Goal: Information Seeking & Learning: Learn about a topic

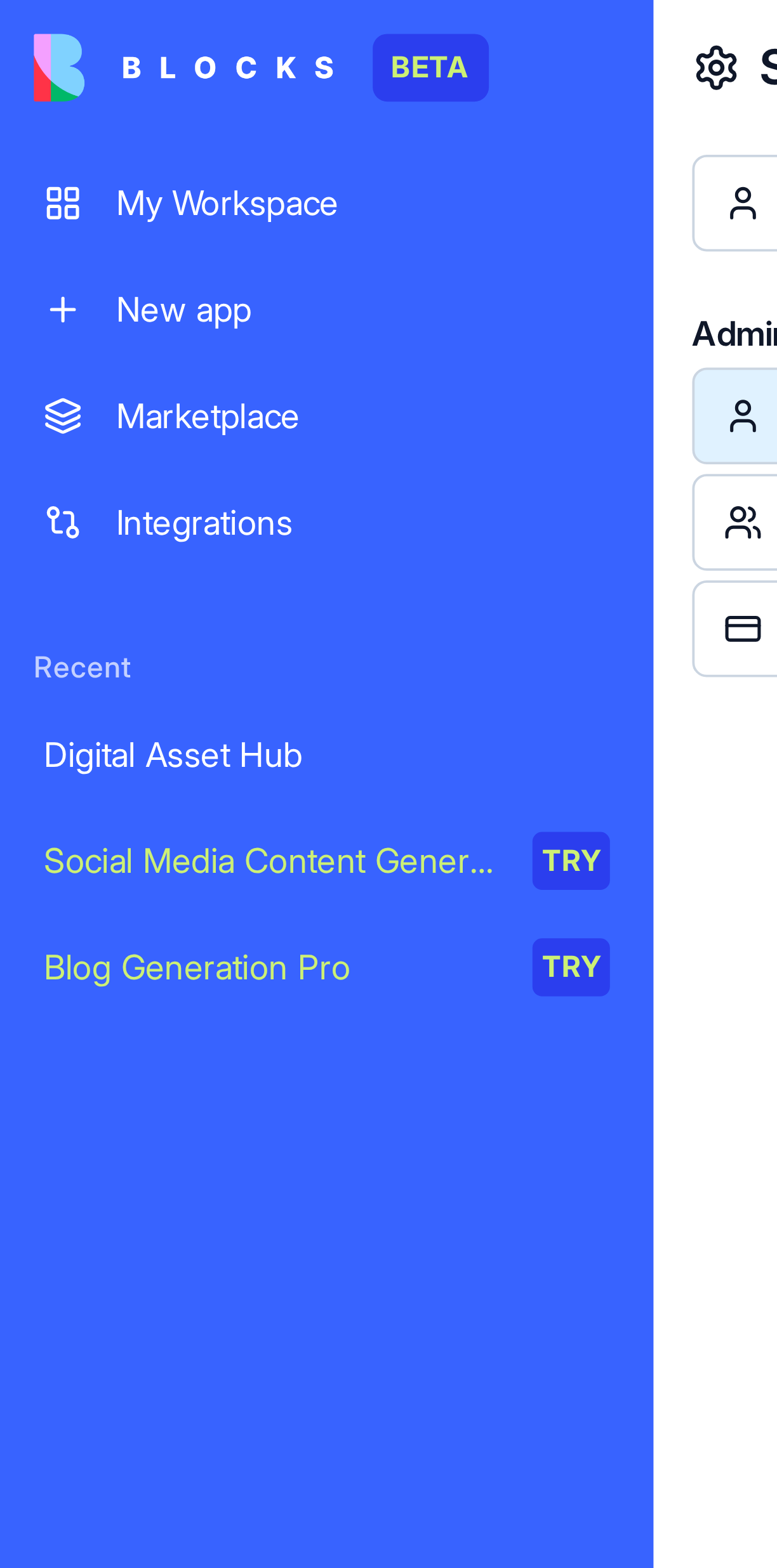
click at [61, 146] on link "Integrations" at bounding box center [85, 137] width 164 height 25
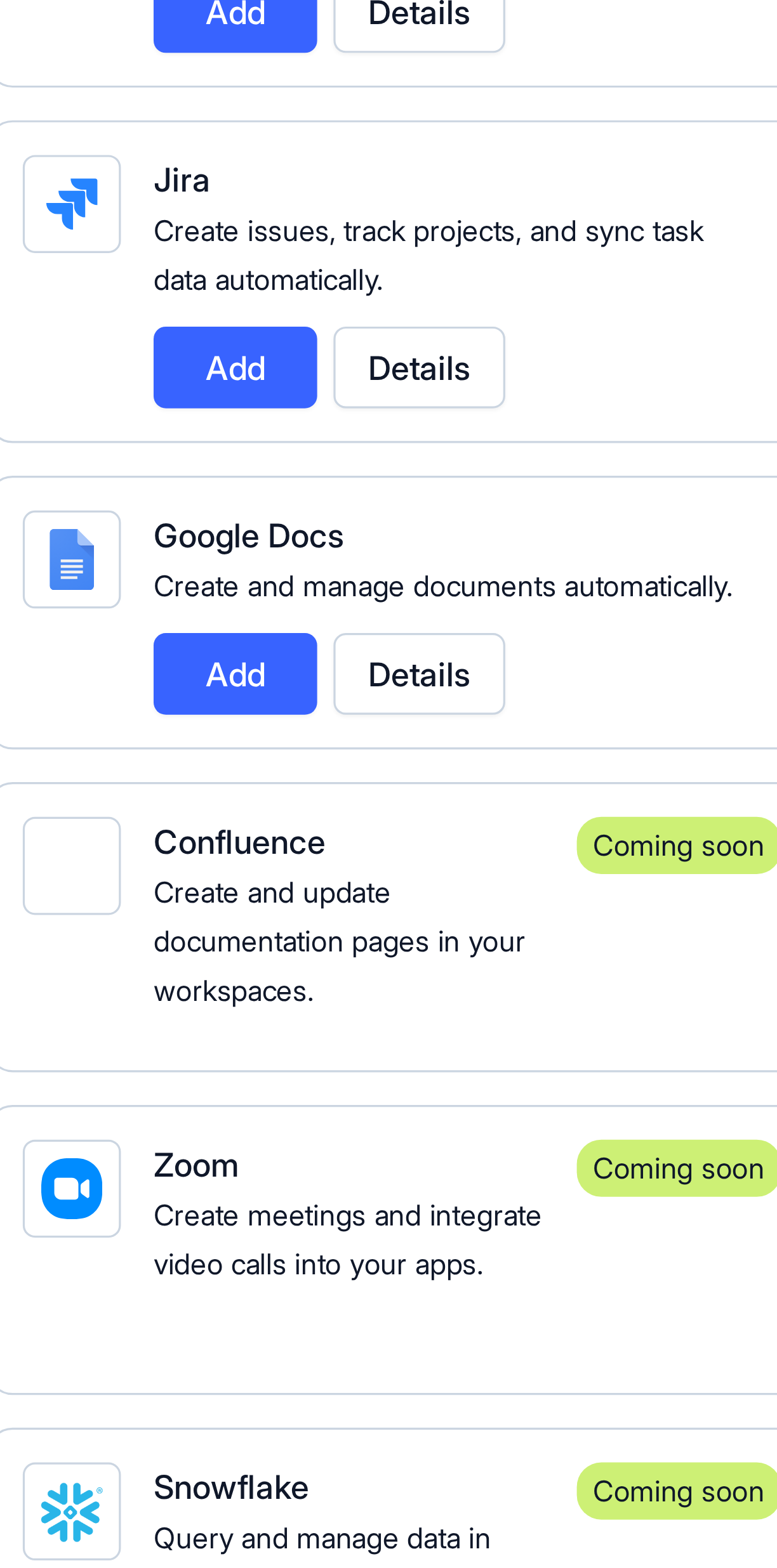
scroll to position [677, 0]
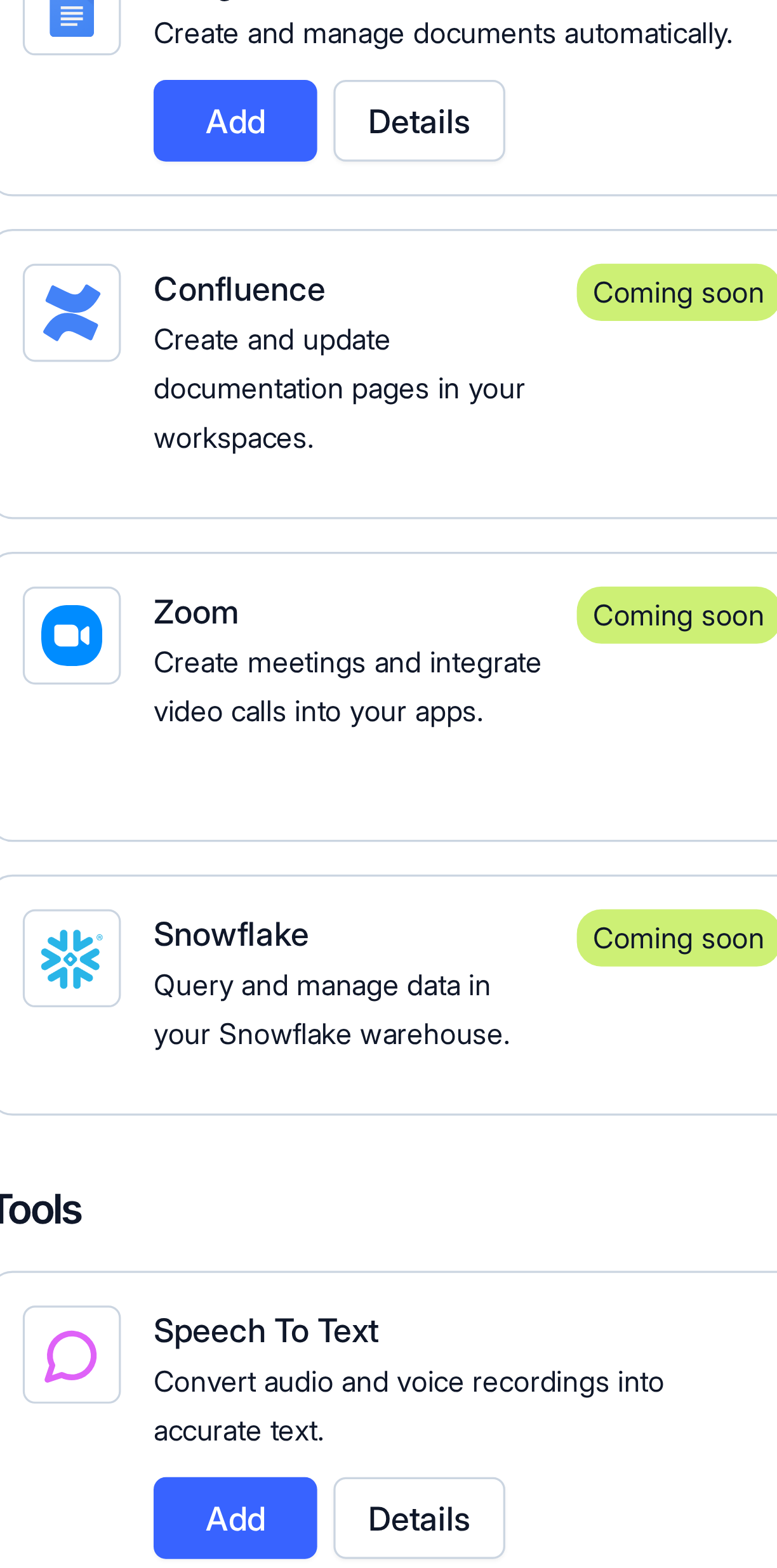
click at [410, 641] on div "Zoom Create meetings and integrate video calls into your apps. Coming soon" at bounding box center [340, 612] width 257 height 90
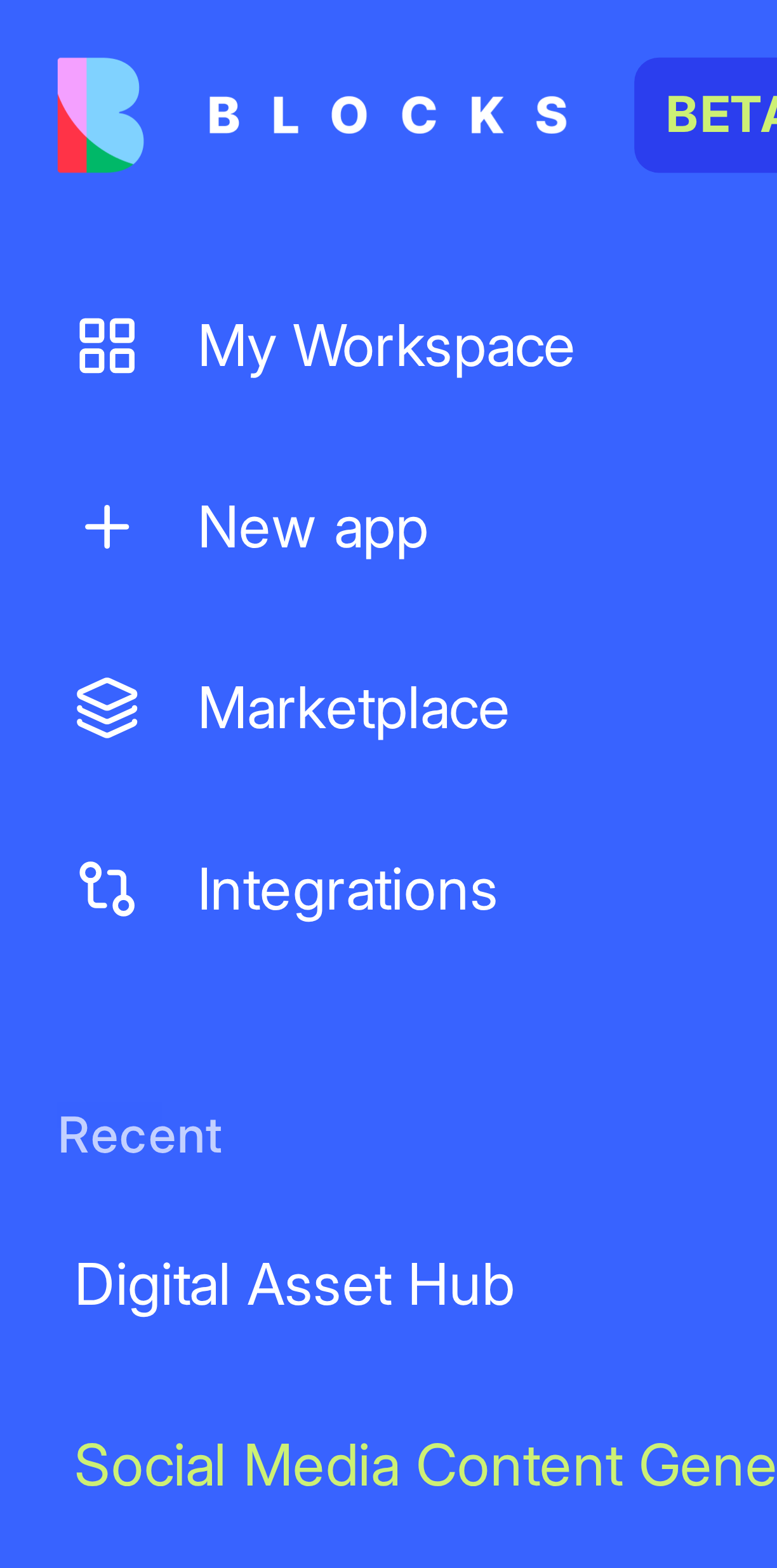
click at [74, 138] on div "Integrations" at bounding box center [95, 136] width 130 height 13
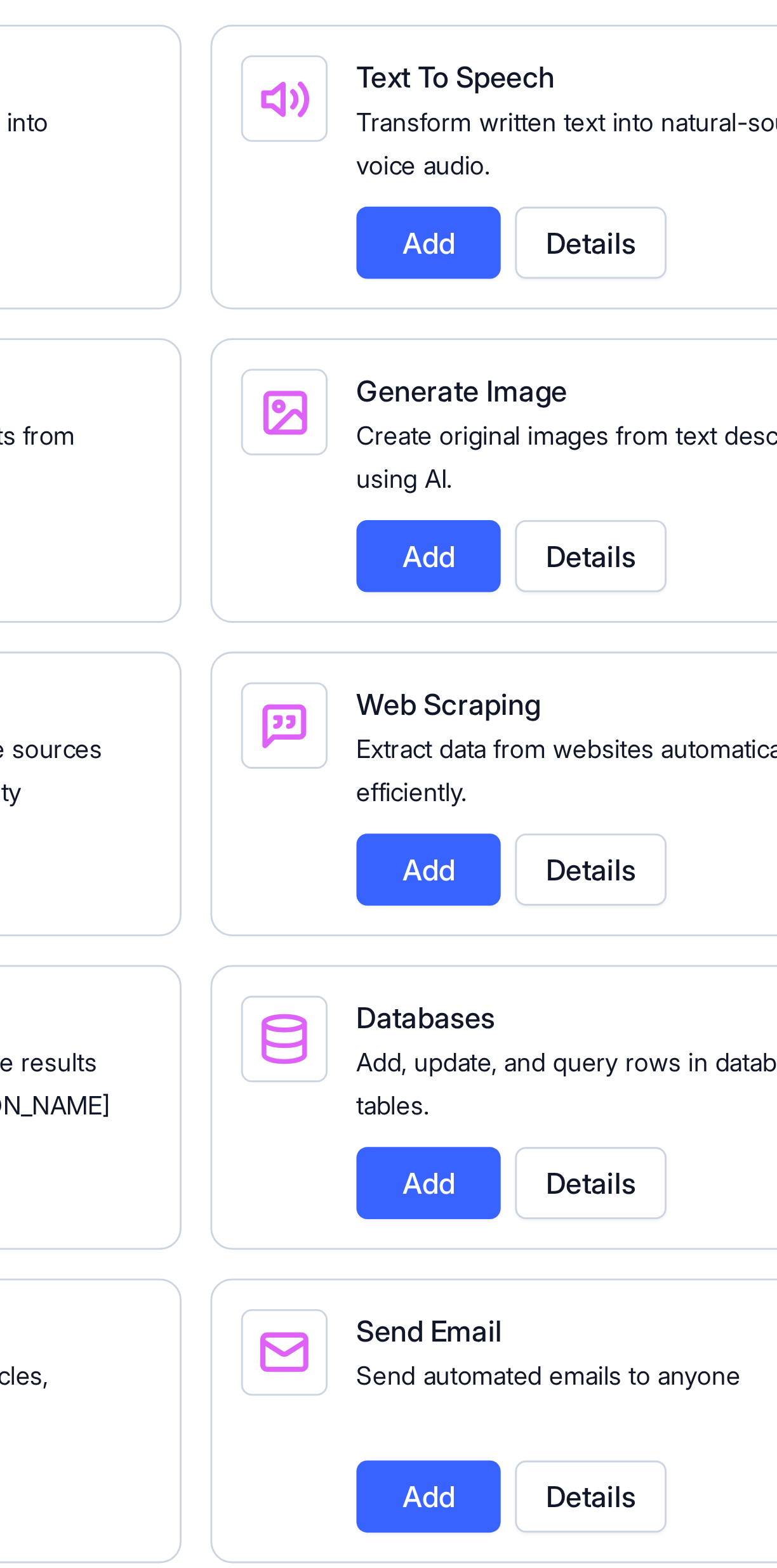
scroll to position [420, 0]
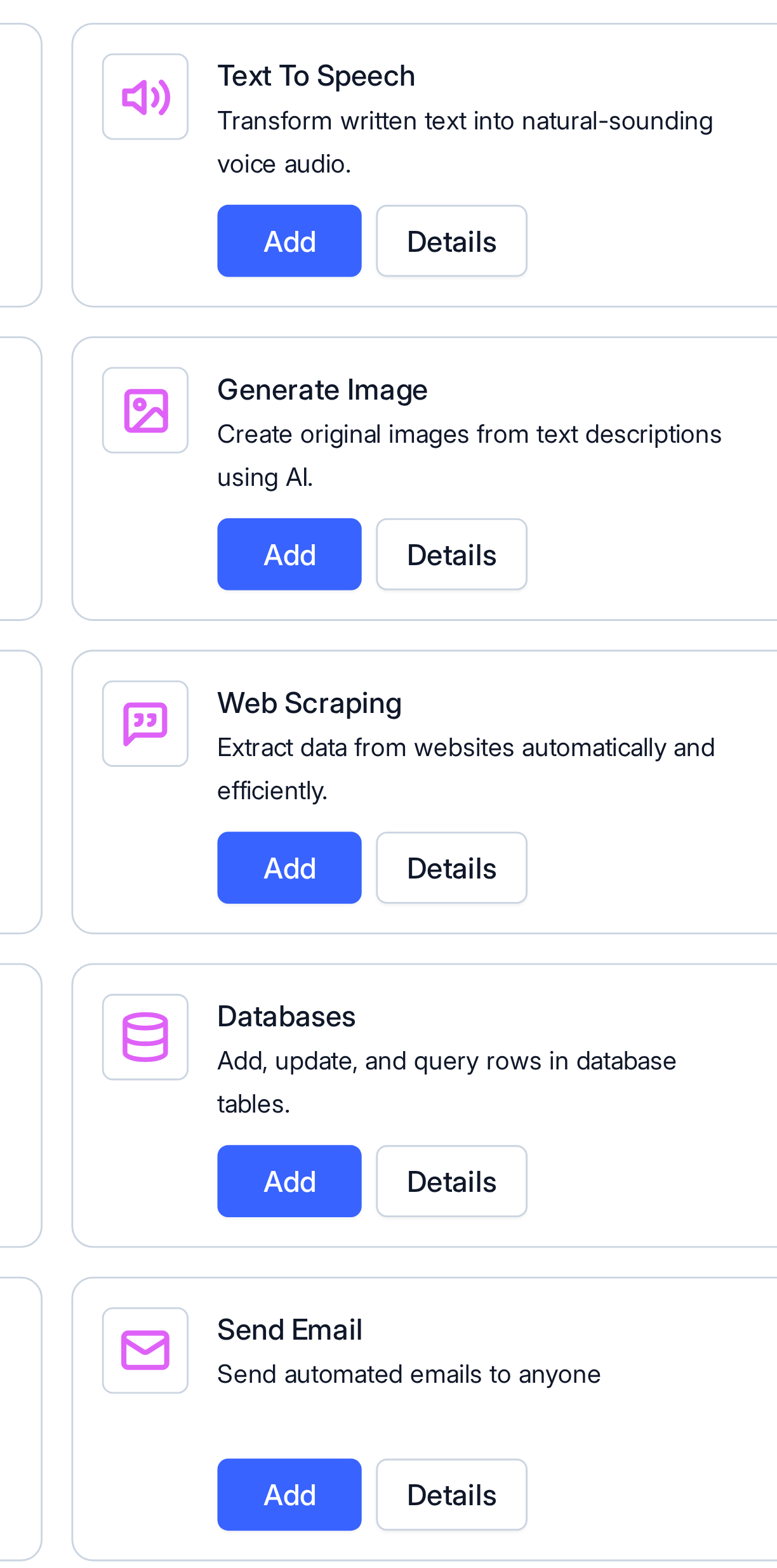
click at [622, 1218] on button "Details" at bounding box center [613, 1211] width 53 height 25
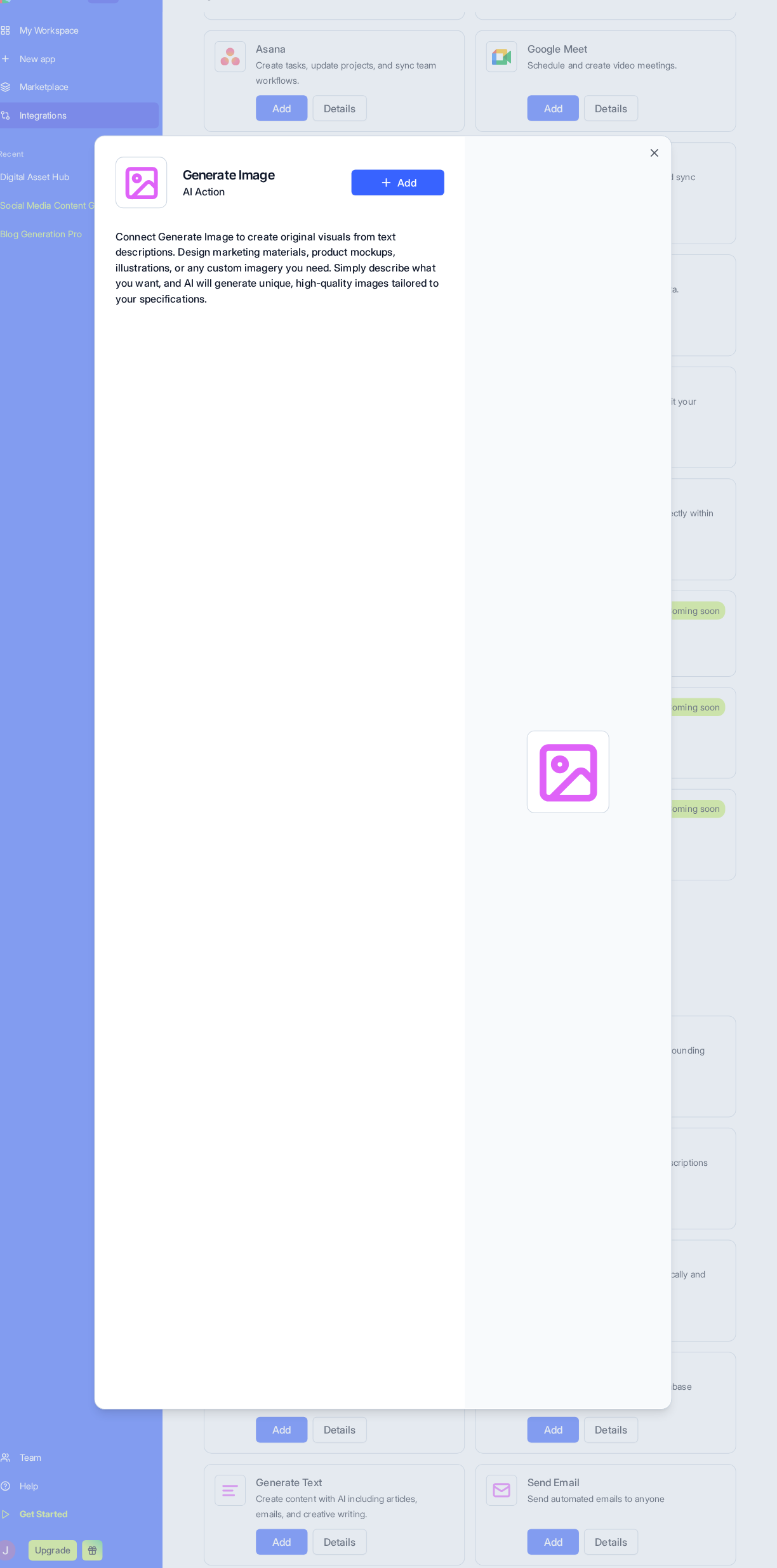
scroll to position [0, 0]
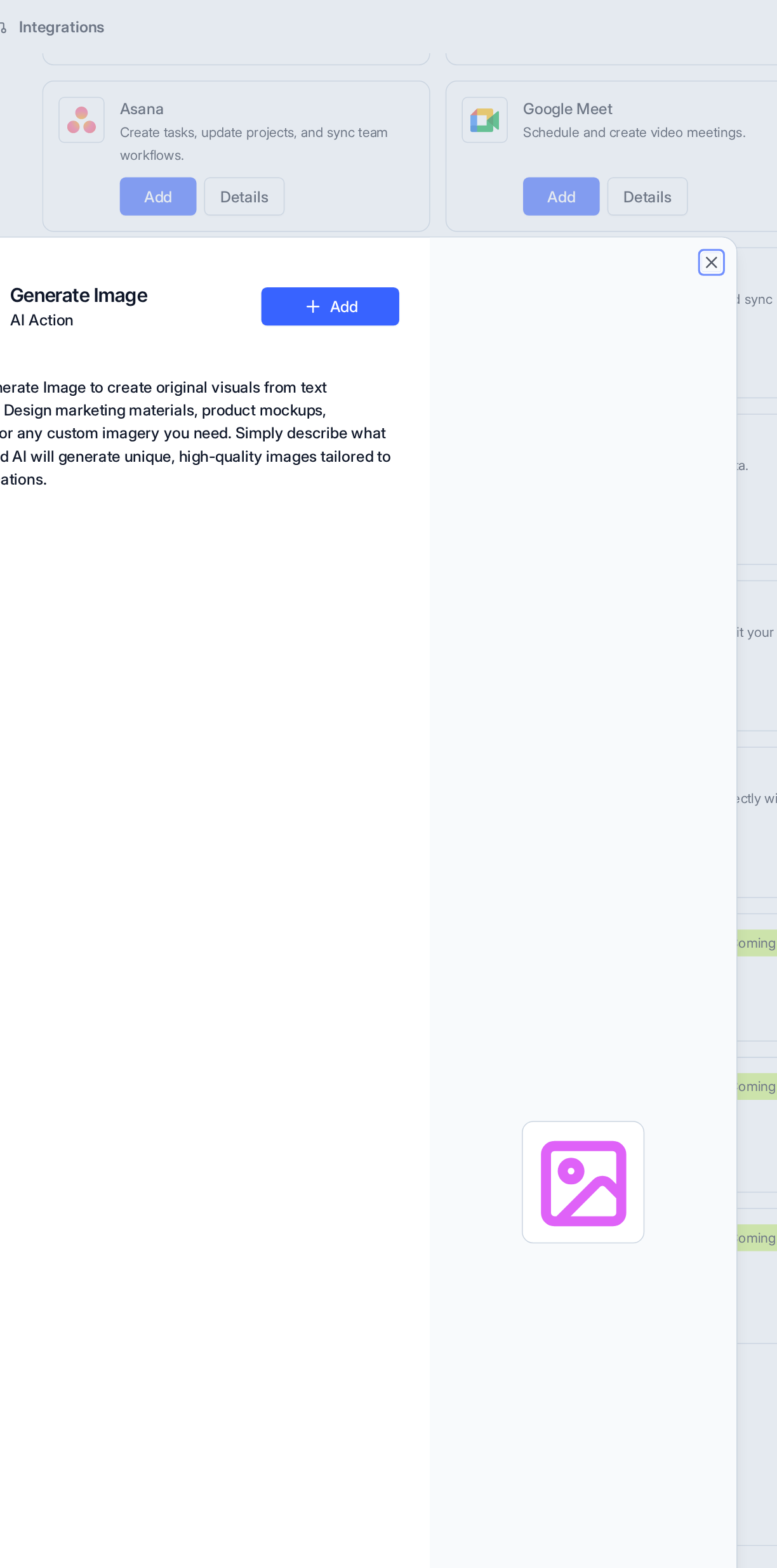
click at [655, 168] on button "Close" at bounding box center [656, 174] width 13 height 13
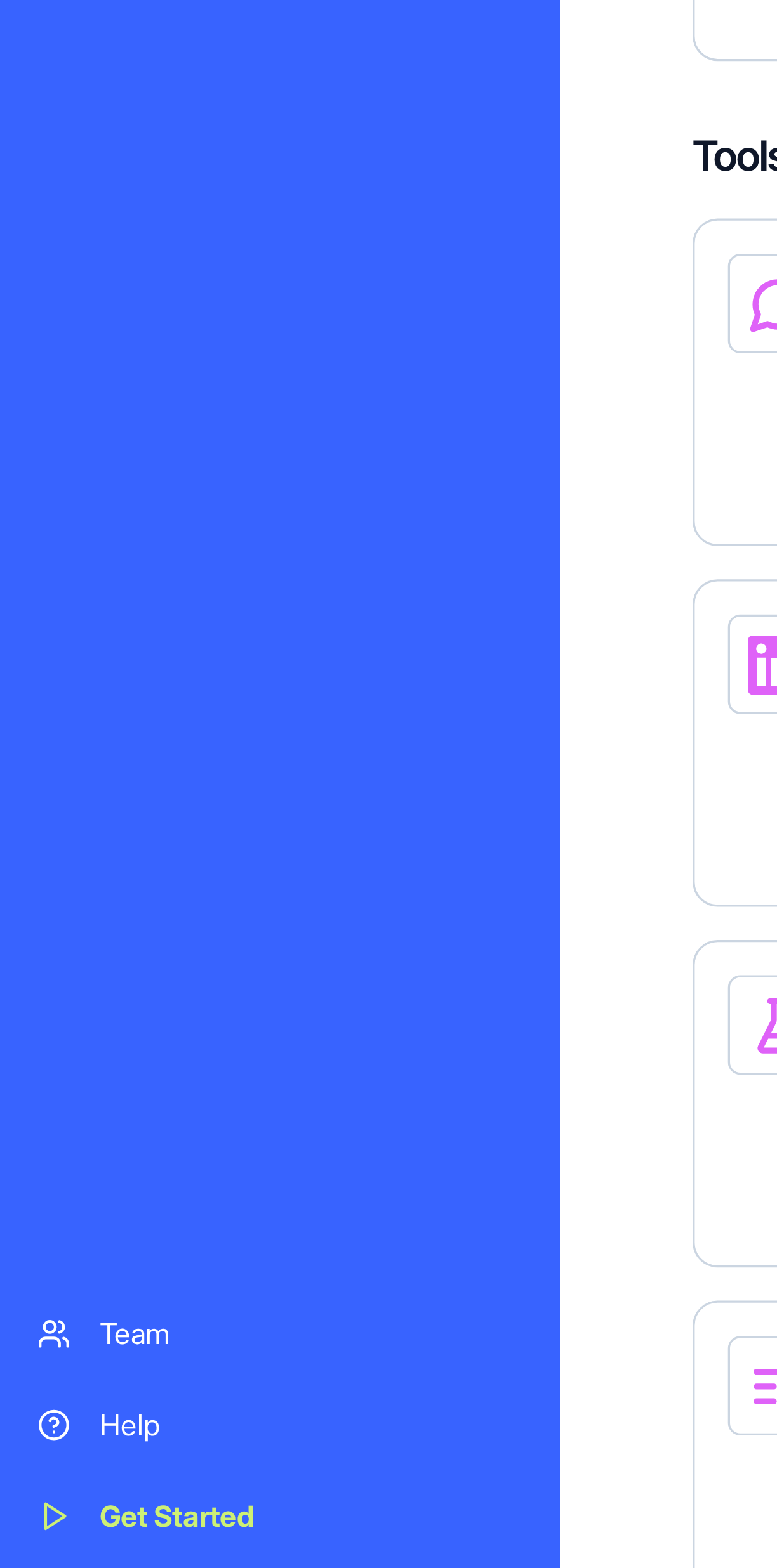
scroll to position [332, 0]
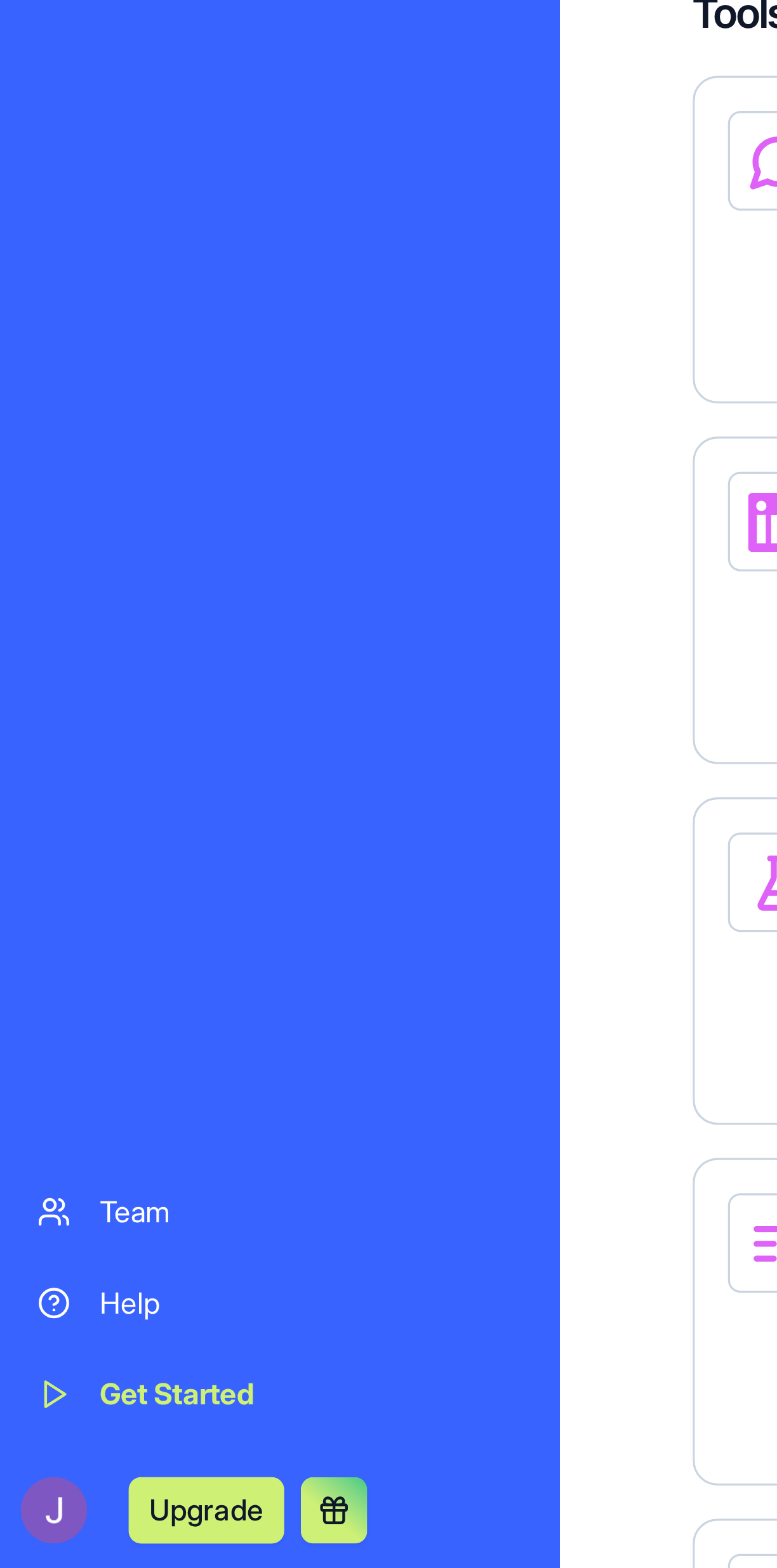
click at [109, 1546] on button at bounding box center [102, 1550] width 20 height 20
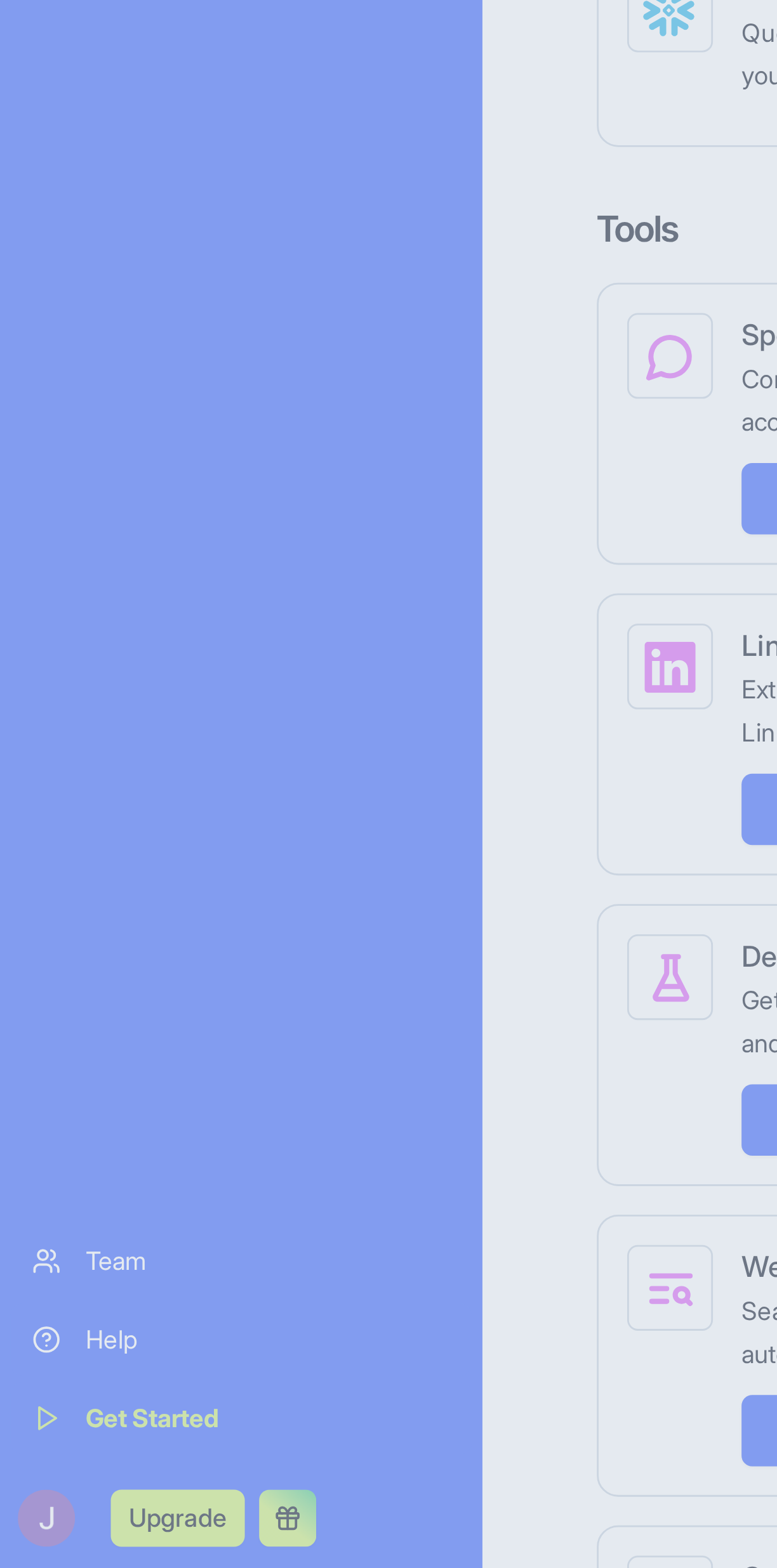
scroll to position [0, 0]
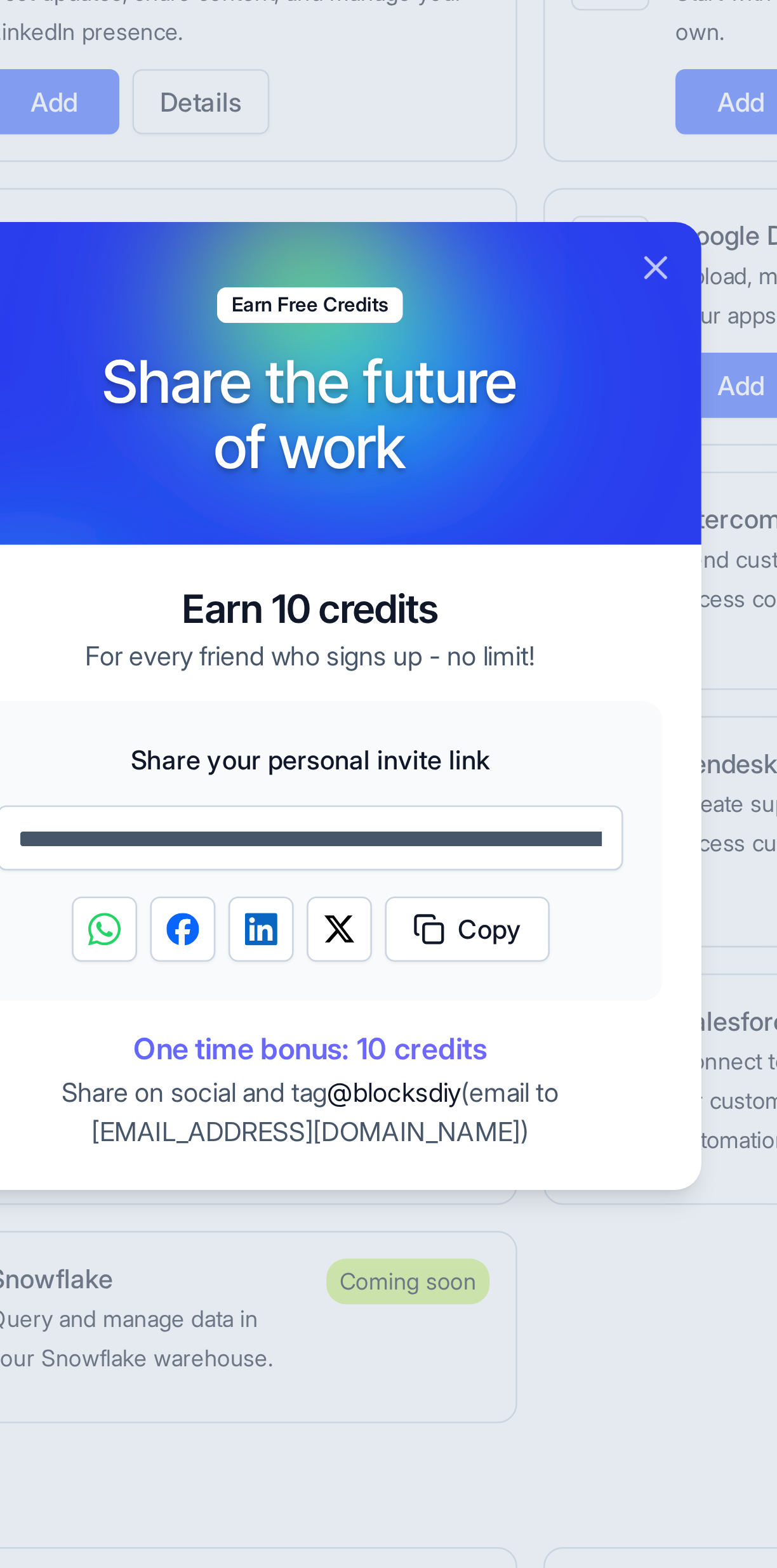
click at [528, 616] on button "Close" at bounding box center [523, 613] width 15 height 15
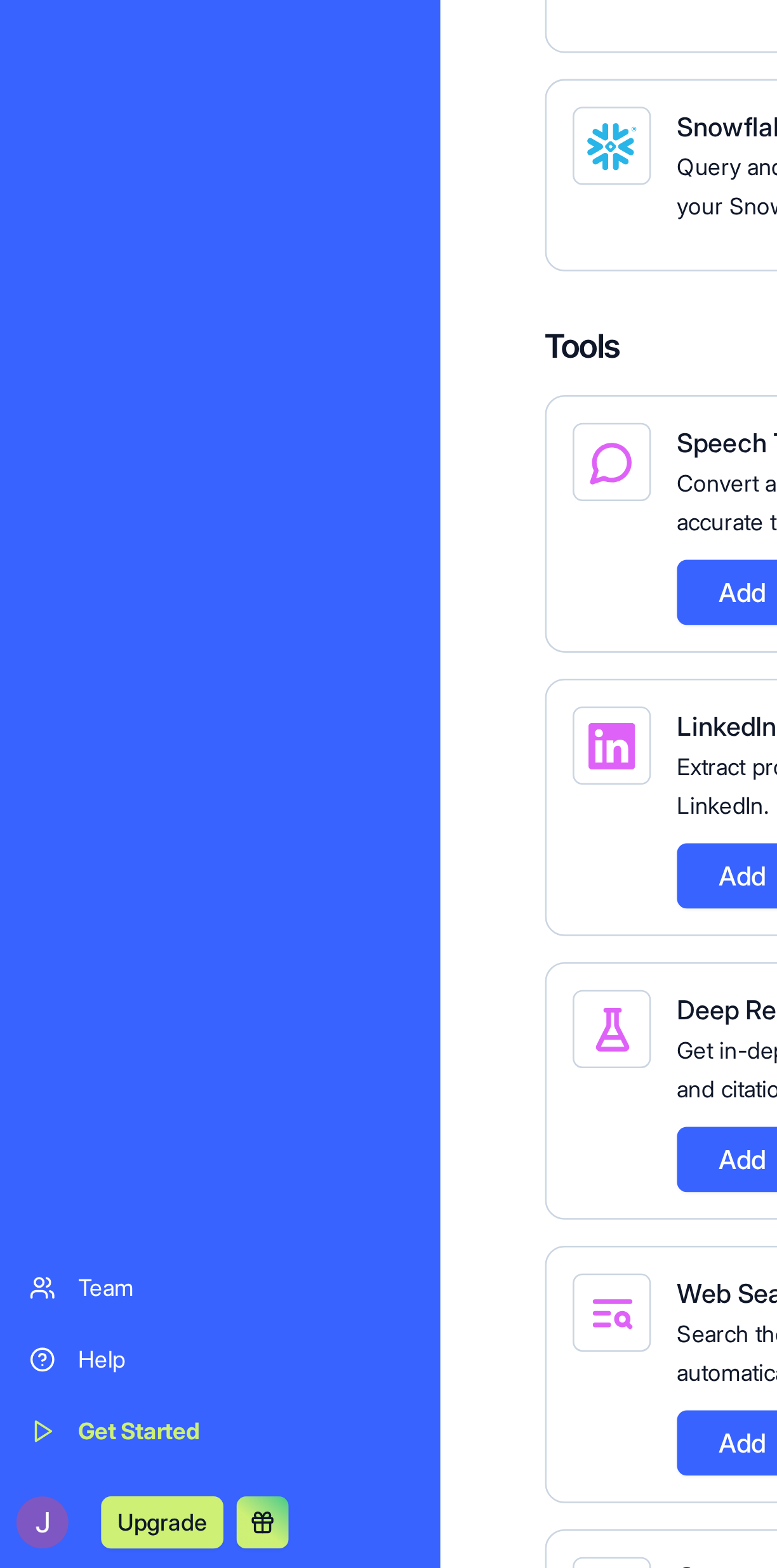
click at [43, 1483] on div "Help" at bounding box center [95, 1486] width 130 height 13
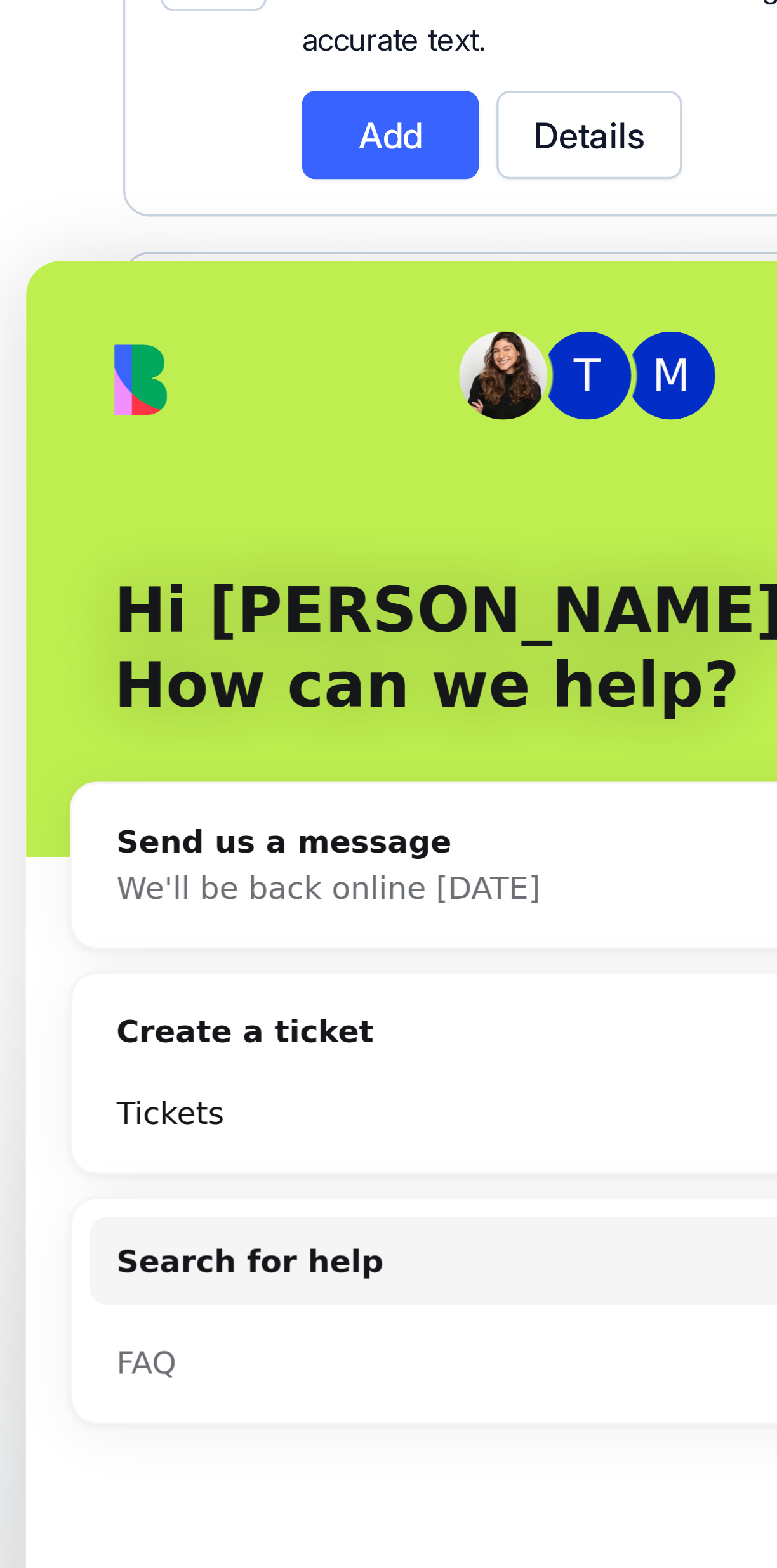
scroll to position [449, 0]
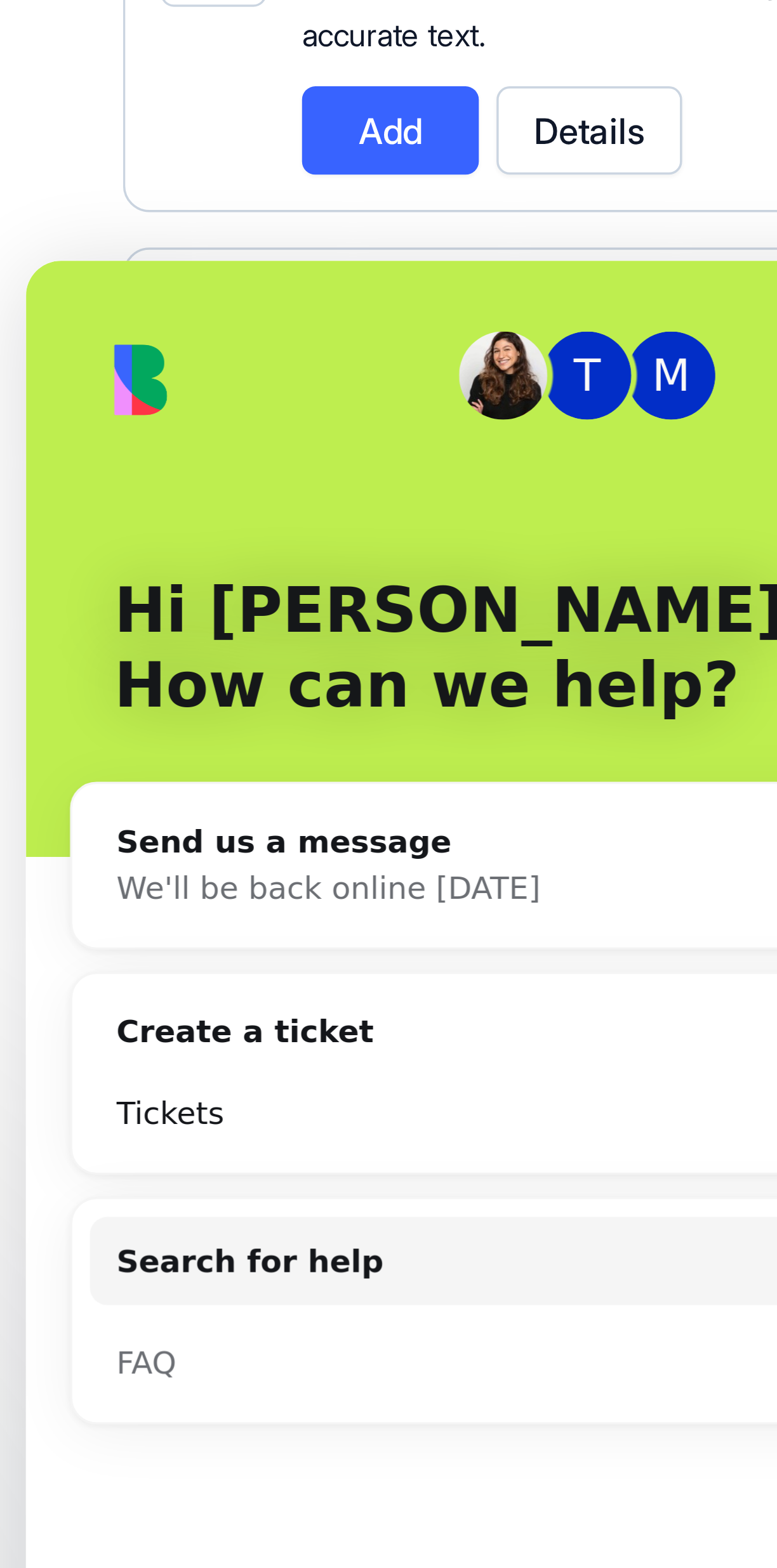
click at [117, 565] on div "FAQ" at bounding box center [152, 577] width 217 height 23
